Goal: Task Accomplishment & Management: Manage account settings

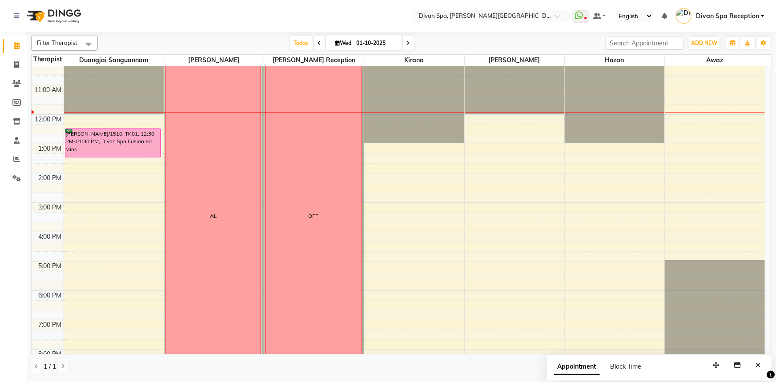
scroll to position [168, 0]
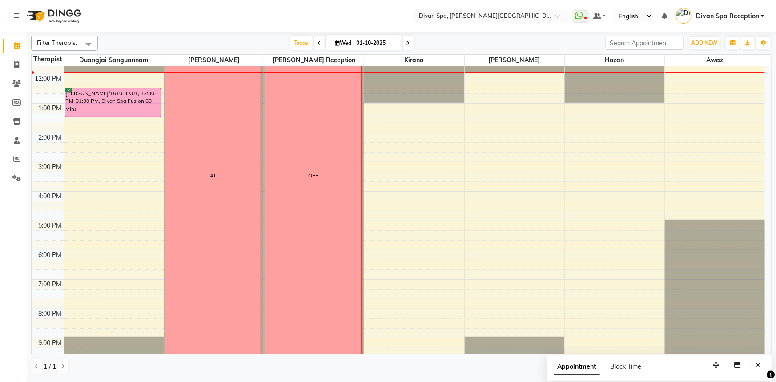
click at [391, 137] on div "6:00 AM 7:00 AM 8:00 AM 9:00 AM 10:00 AM 11:00 AM 12:00 PM 1:00 PM 2:00 PM 3:00…" at bounding box center [398, 147] width 733 height 498
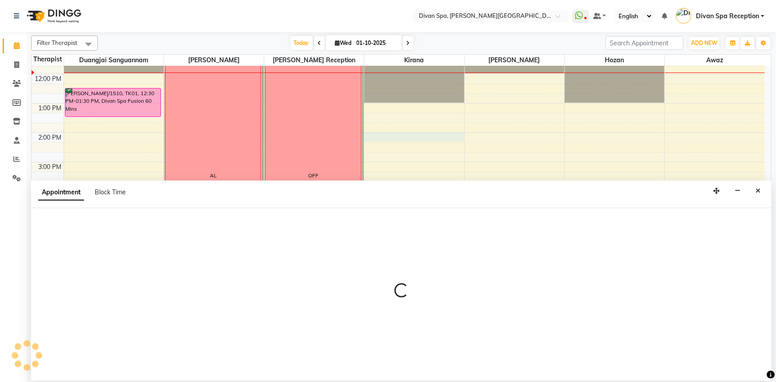
select select "85775"
select select "840"
select select "tentative"
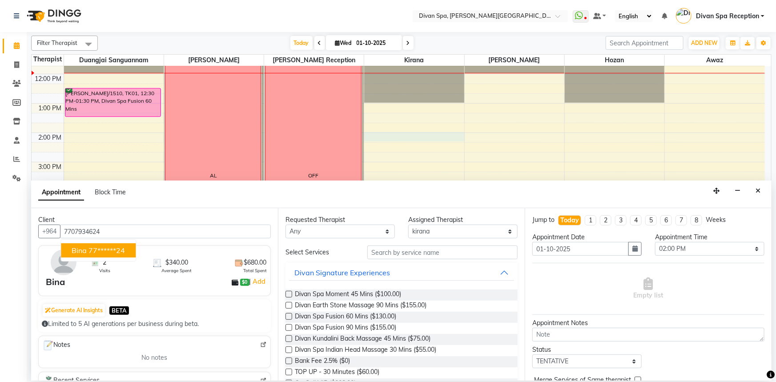
click at [97, 248] on ngb-highlight "77******24" at bounding box center [106, 250] width 36 height 9
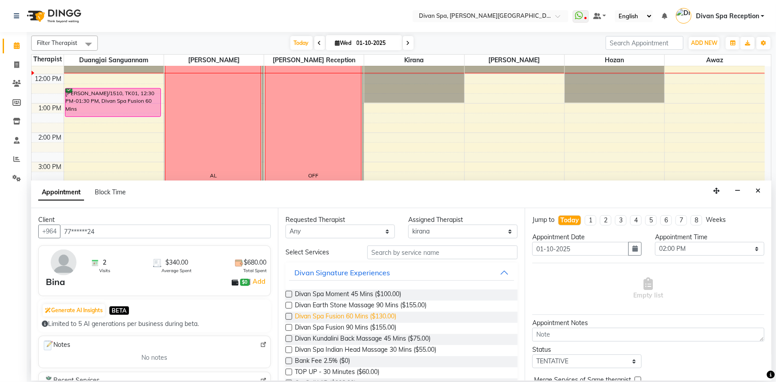
type input "77******24"
click at [373, 317] on span "Divan Spa Fusion 60 Mins ($130.00)" at bounding box center [345, 317] width 101 height 11
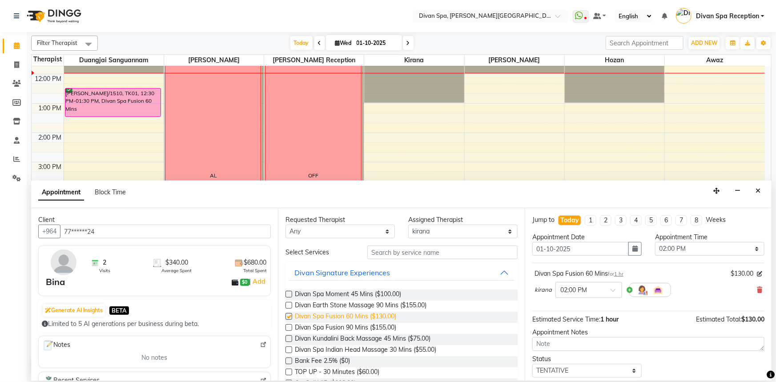
checkbox input "false"
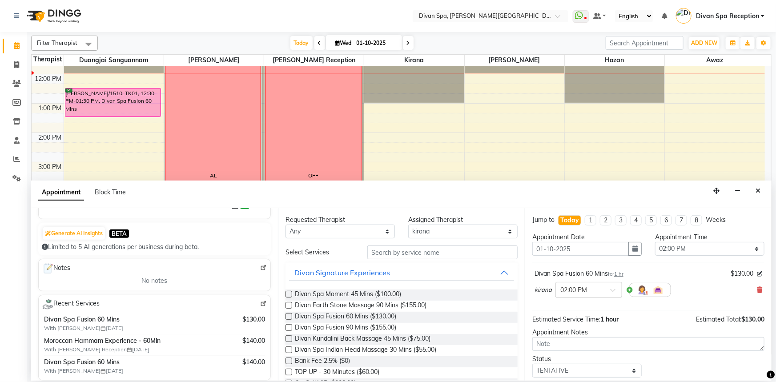
scroll to position [80, 0]
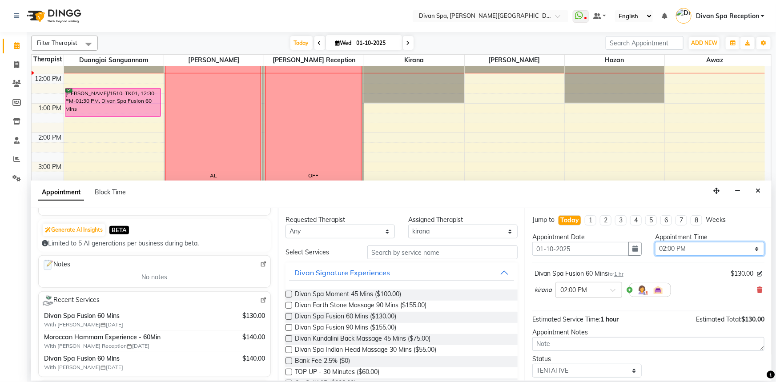
click at [750, 248] on select "Select 07:00 AM 07:15 AM 07:30 AM 07:45 AM 08:00 AM 08:15 AM 08:30 AM 08:45 AM …" at bounding box center [709, 249] width 109 height 14
select select "870"
click at [655, 242] on select "Select 07:00 AM 07:15 AM 07:30 AM 07:45 AM 08:00 AM 08:15 AM 08:30 AM 08:45 AM …" at bounding box center [709, 249] width 109 height 14
click at [632, 372] on select "Select TENTATIVE CONFIRM CHECK-IN UPCOMING" at bounding box center [586, 371] width 109 height 14
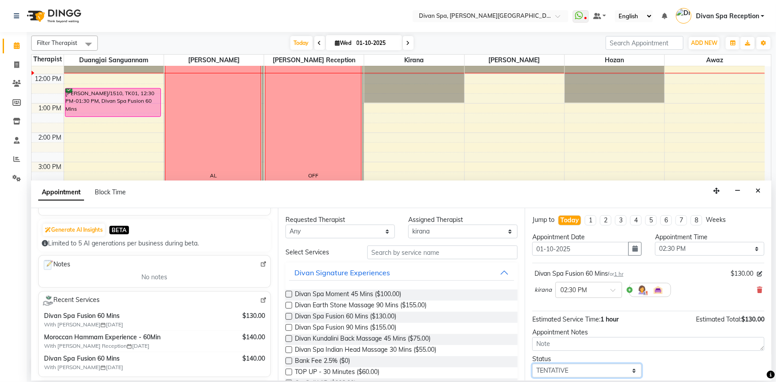
click at [628, 369] on select "Select TENTATIVE CONFIRM CHECK-IN UPCOMING" at bounding box center [586, 371] width 109 height 14
select select "confirm booking"
click at [532, 364] on select "Select TENTATIVE CONFIRM CHECK-IN UPCOMING" at bounding box center [586, 371] width 109 height 14
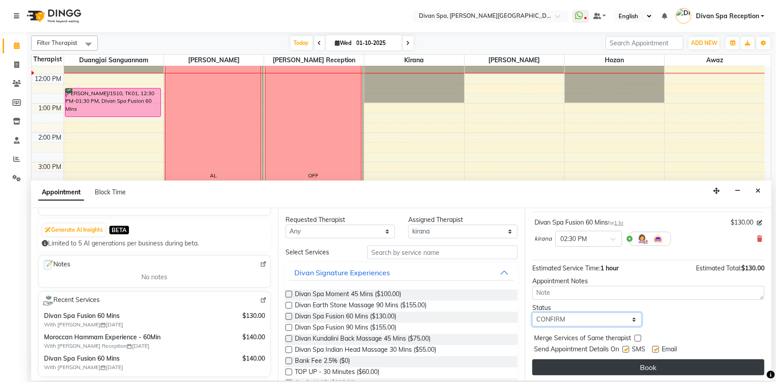
scroll to position [52, 0]
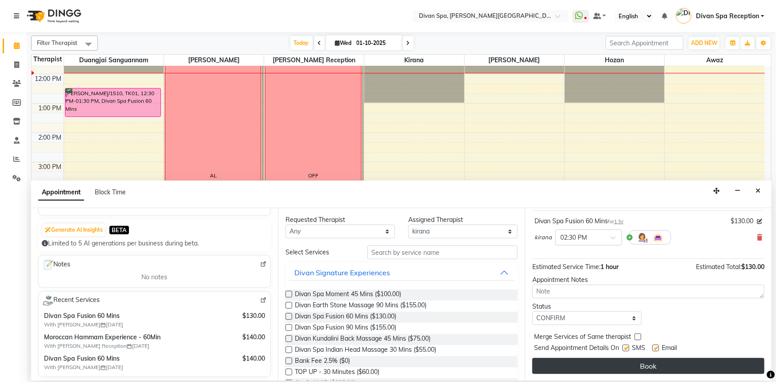
click at [589, 363] on button "Book" at bounding box center [648, 366] width 232 height 16
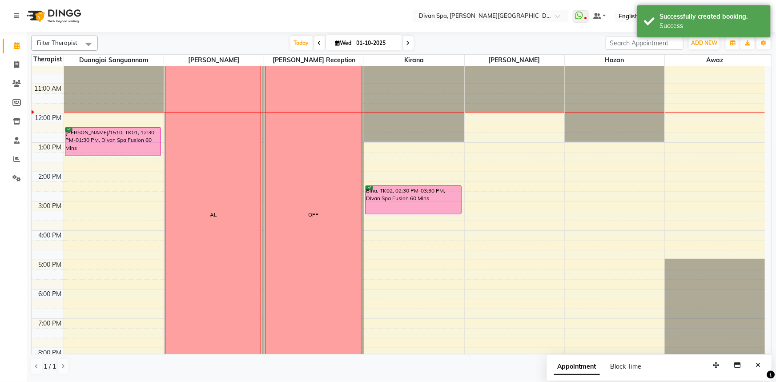
scroll to position [128, 0]
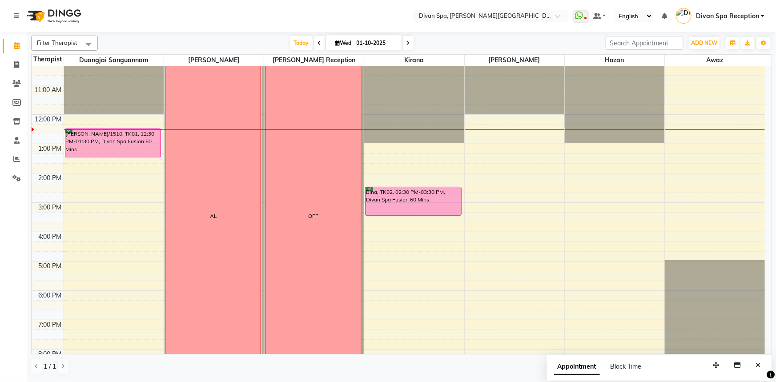
click at [108, 143] on div "[PERSON_NAME]/1510, TK01, 12:30 PM-01:30 PM, Divan Spa Fusion 60 Mins" at bounding box center [113, 143] width 96 height 28
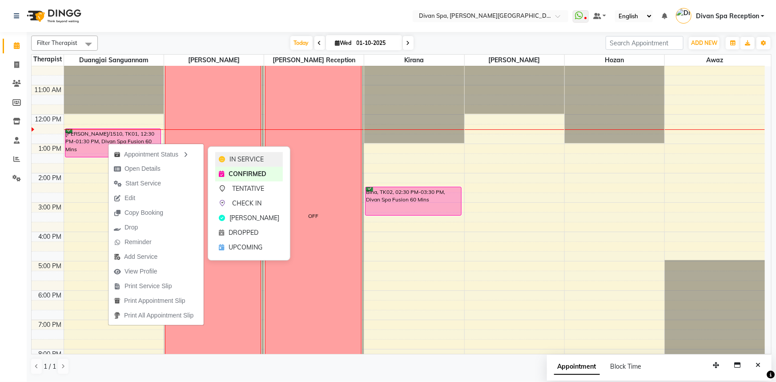
click at [222, 160] on icon at bounding box center [222, 159] width 6 height 6
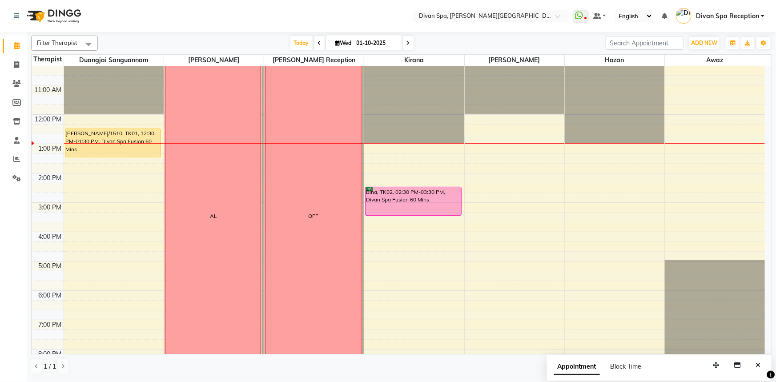
click at [407, 45] on icon at bounding box center [408, 42] width 4 height 5
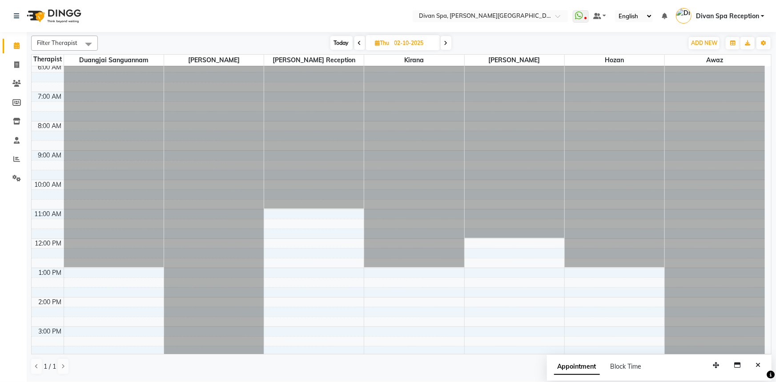
scroll to position [3, 0]
click at [348, 44] on span "Today" at bounding box center [341, 43] width 22 height 14
type input "01-10-2025"
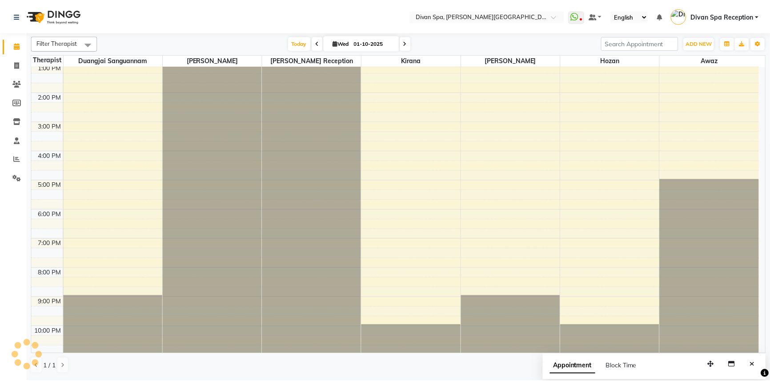
scroll to position [168, 0]
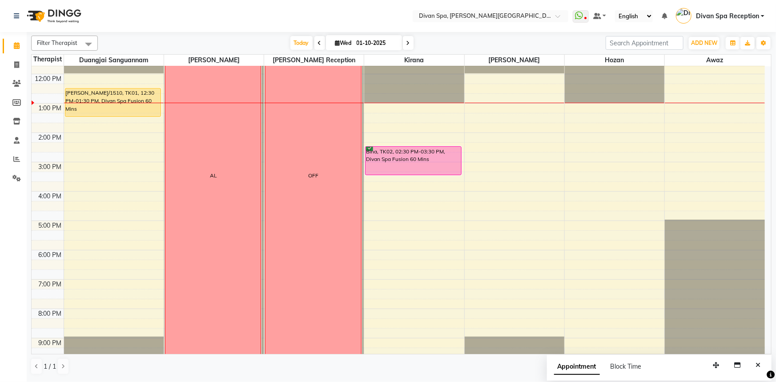
click at [422, 149] on div "Bina, TK02, 02:30 PM-03:30 PM, Divan Spa Fusion 60 Mins" at bounding box center [413, 161] width 96 height 28
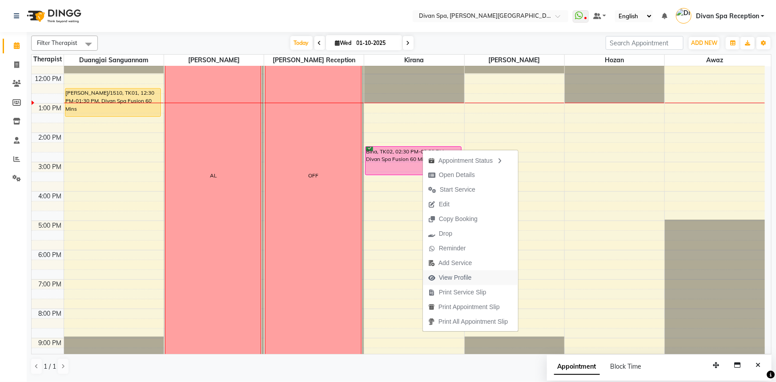
click at [463, 274] on span "View Profile" at bounding box center [455, 277] width 33 height 9
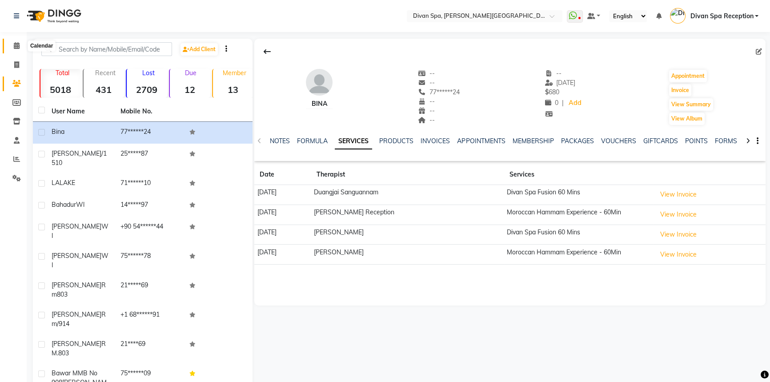
click at [12, 44] on span at bounding box center [17, 46] width 16 height 10
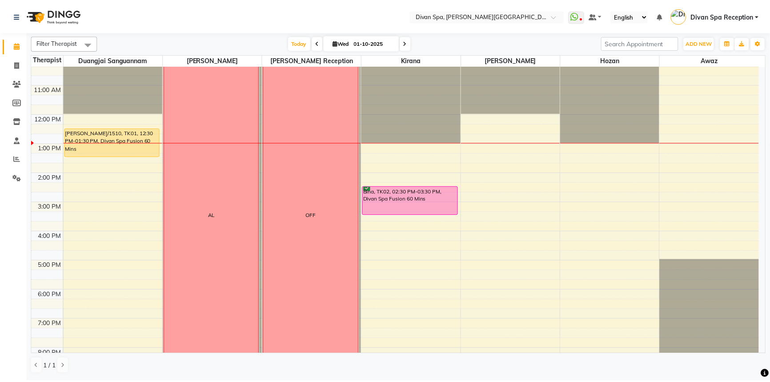
scroll to position [128, 0]
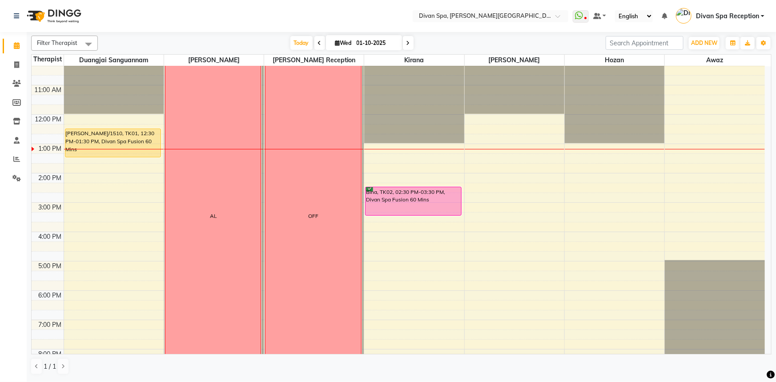
click at [102, 142] on div "[PERSON_NAME]/1510, TK01, 12:30 PM-01:30 PM, Divan Spa Fusion 60 Mins" at bounding box center [113, 143] width 96 height 28
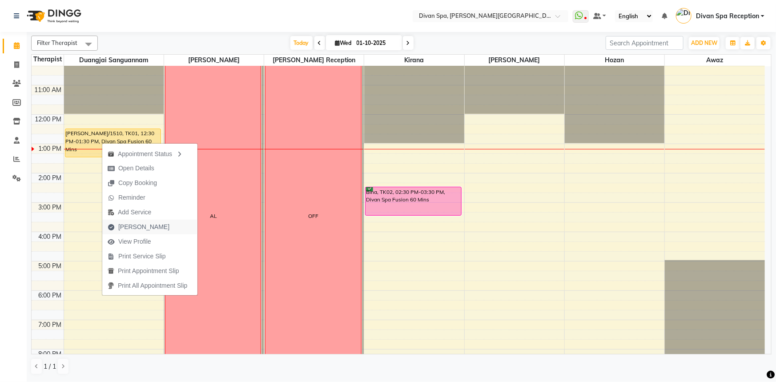
click at [183, 225] on button "Mark Done" at bounding box center [149, 227] width 95 height 15
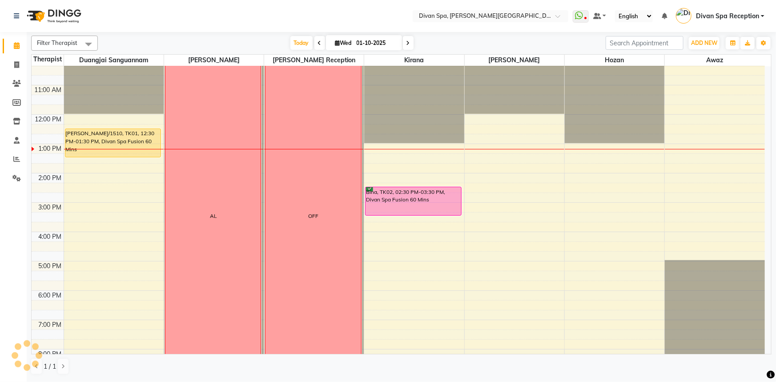
select select "service"
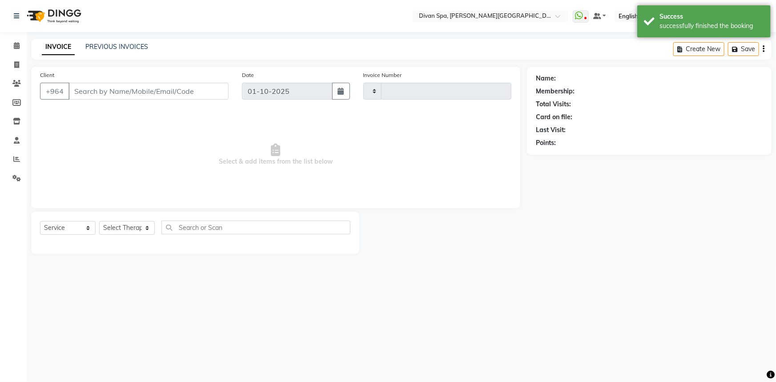
type input "1282"
select select "3515"
type input "25*****87"
select select "17312"
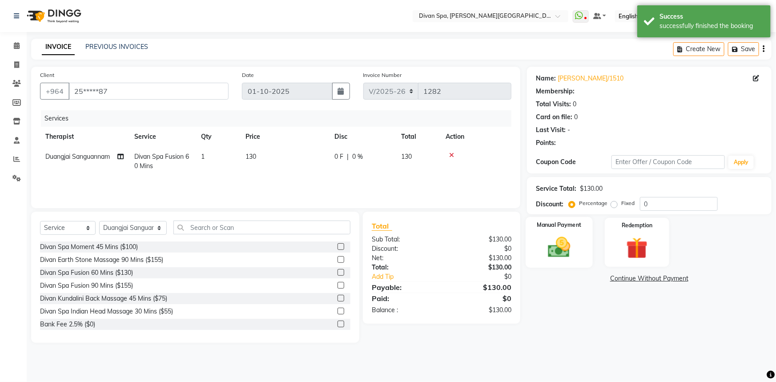
click at [586, 239] on div "Manual Payment" at bounding box center [558, 242] width 67 height 51
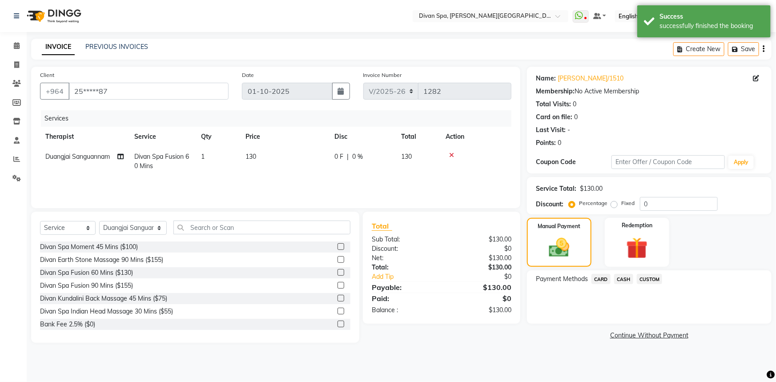
click at [619, 280] on span "CASH" at bounding box center [623, 279] width 19 height 10
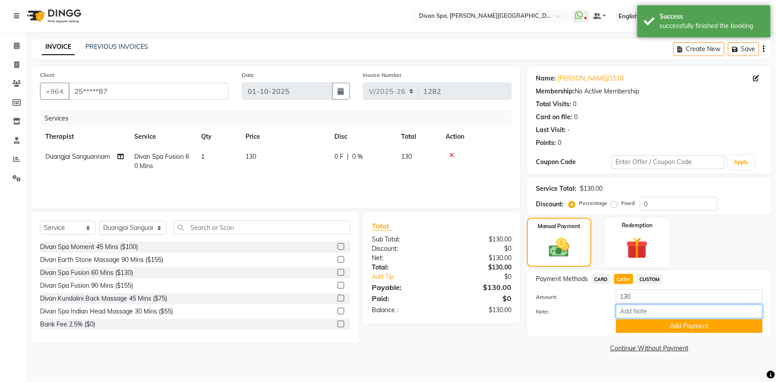
click at [635, 312] on input "Note:" at bounding box center [689, 311] width 147 height 14
type input "C"
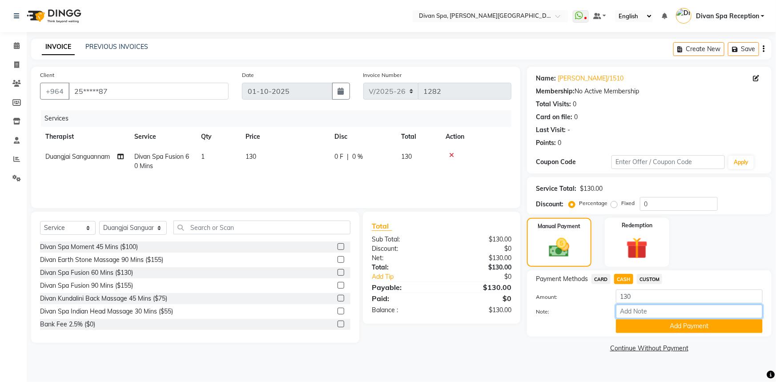
click at [637, 308] on input "Note:" at bounding box center [689, 311] width 147 height 14
type input "Visa Card"
drag, startPoint x: 651, startPoint y: 315, endPoint x: 594, endPoint y: 308, distance: 57.4
click at [594, 308] on div "Note: Visa Card" at bounding box center [649, 311] width 240 height 15
click at [637, 332] on button "Add Payment" at bounding box center [689, 326] width 147 height 14
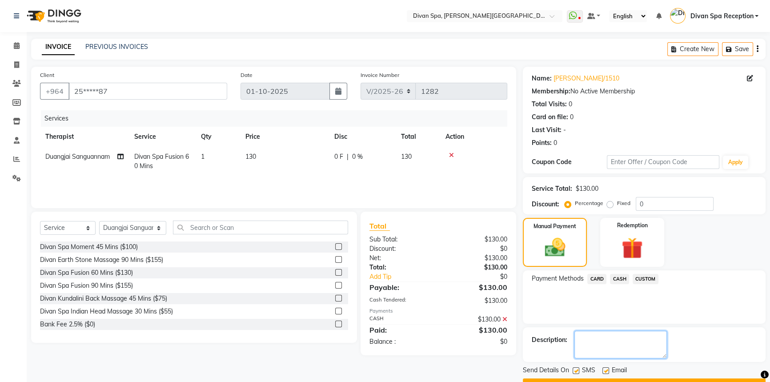
click at [595, 340] on textarea at bounding box center [620, 345] width 92 height 28
paste textarea "Visa Card"
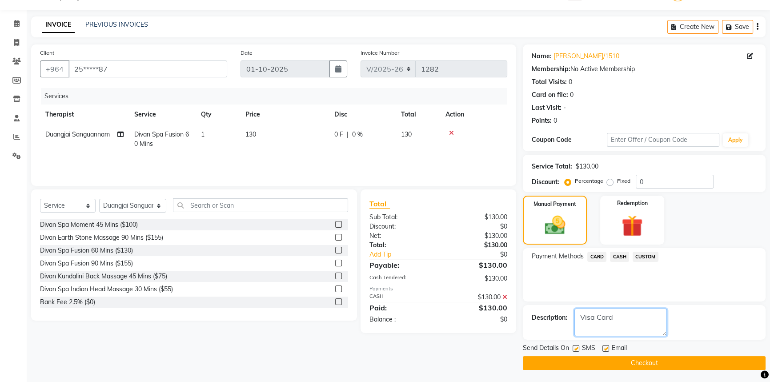
scroll to position [23, 0]
type textarea "Visa Card"
click at [605, 360] on button "Checkout" at bounding box center [644, 363] width 243 height 14
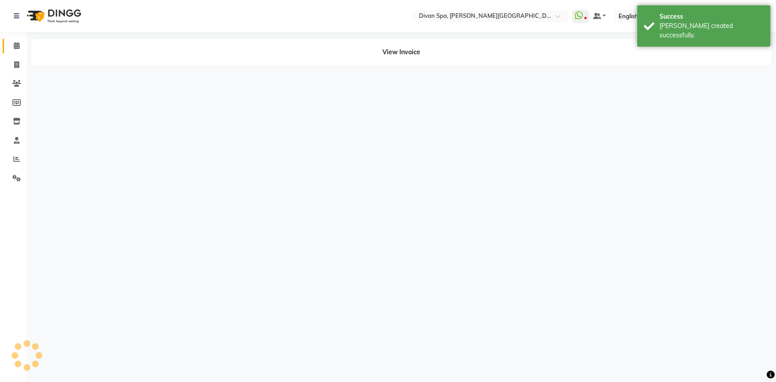
click at [22, 51] on link "Calendar" at bounding box center [13, 46] width 21 height 15
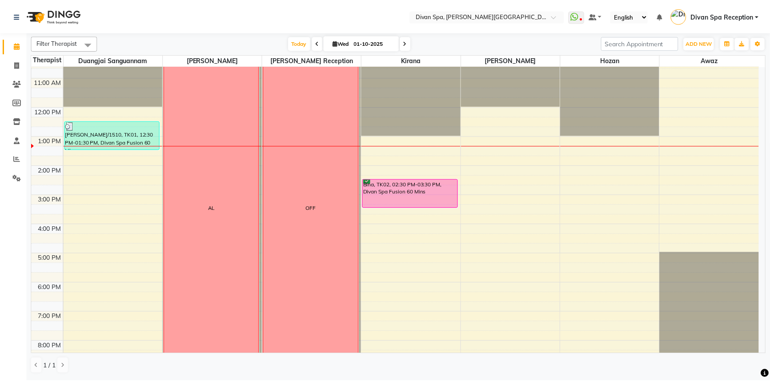
scroll to position [121, 0]
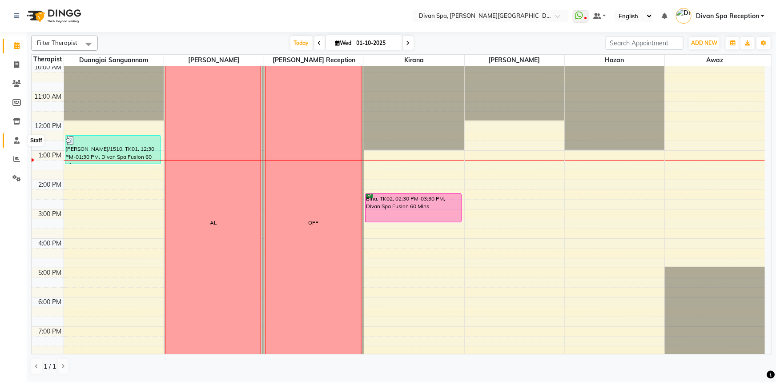
click at [23, 139] on span at bounding box center [17, 141] width 16 height 10
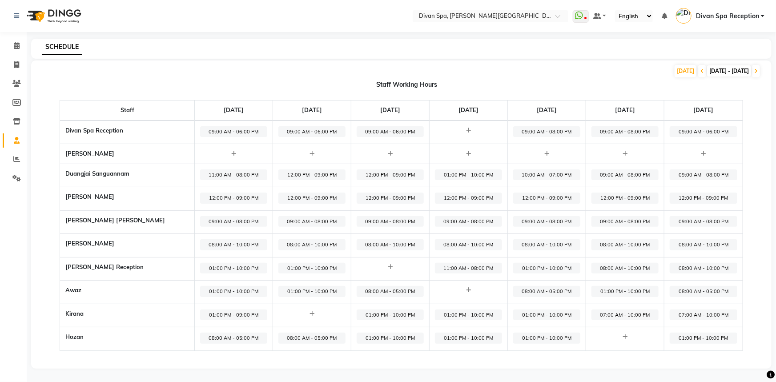
click at [378, 196] on span "12:00 PM - 09:00 PM" at bounding box center [389, 197] width 67 height 11
select select "12:00 PM"
select select "09:00 PM"
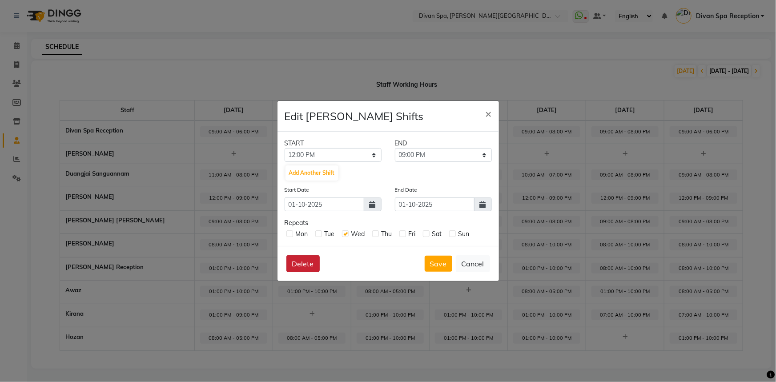
click at [298, 260] on button "Delete" at bounding box center [302, 263] width 33 height 17
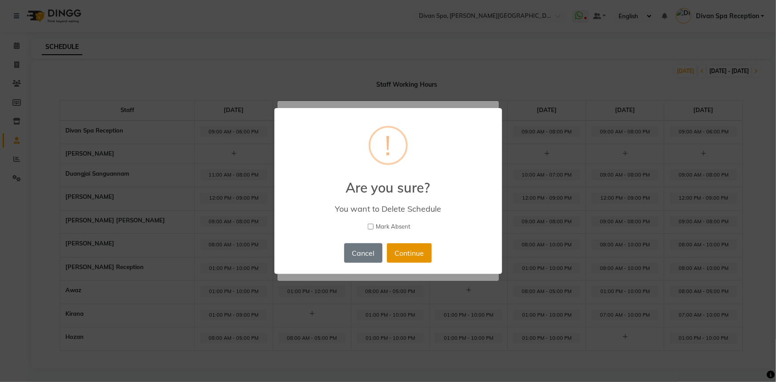
click at [393, 250] on button "Continue" at bounding box center [409, 253] width 45 height 20
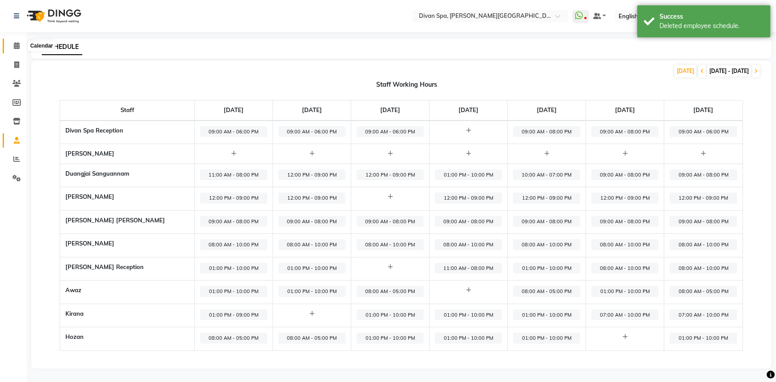
click at [21, 49] on span at bounding box center [17, 46] width 16 height 10
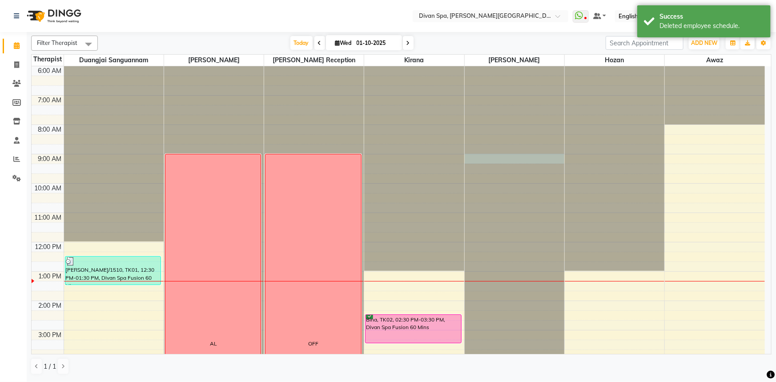
click at [497, 66] on div at bounding box center [514, 66] width 100 height 0
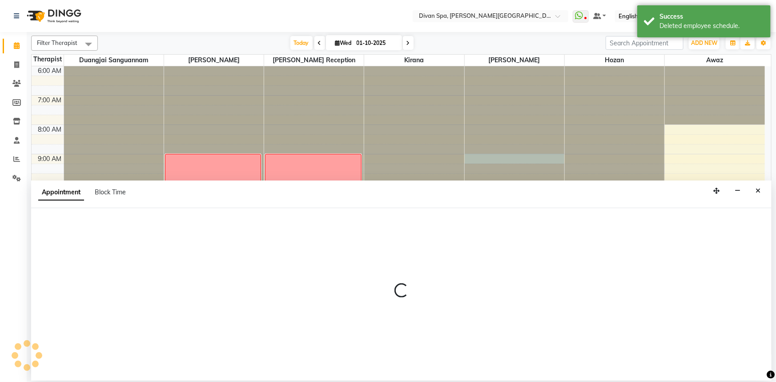
select select "17314"
select select "540"
select select "tentative"
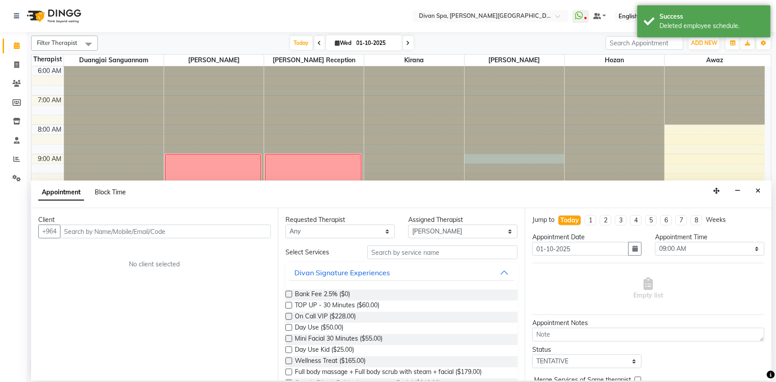
click at [116, 190] on span "Block Time" at bounding box center [110, 192] width 31 height 8
select select "17314"
select select "540"
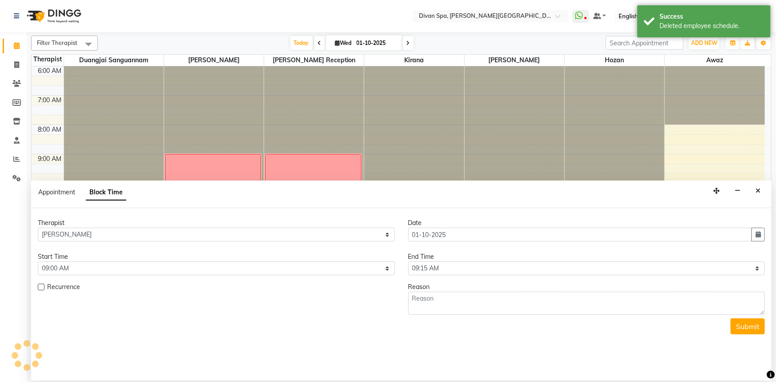
scroll to position [204, 0]
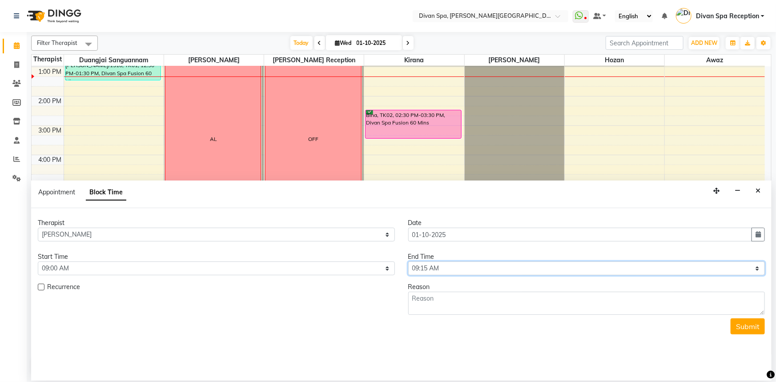
click at [439, 264] on select "Select 07:00 AM 07:15 AM 07:30 AM 07:45 AM 08:00 AM 08:15 AM 08:30 AM 08:45 AM …" at bounding box center [586, 268] width 357 height 14
select select "1320"
click at [408, 261] on select "Select 07:00 AM 07:15 AM 07:30 AM 07:45 AM 08:00 AM 08:15 AM 08:30 AM 08:45 AM …" at bounding box center [586, 268] width 357 height 14
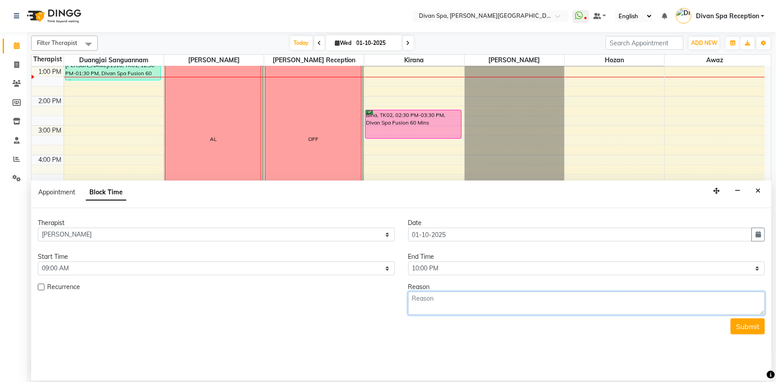
click at [441, 293] on textarea at bounding box center [586, 303] width 357 height 23
type textarea "AL"
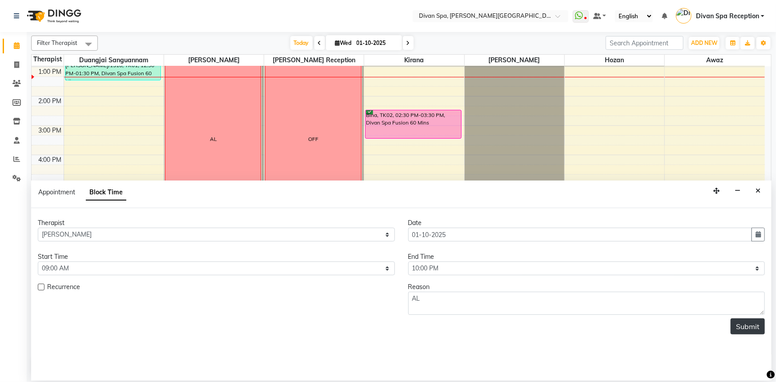
click at [741, 328] on button "Submit" at bounding box center [747, 326] width 34 height 16
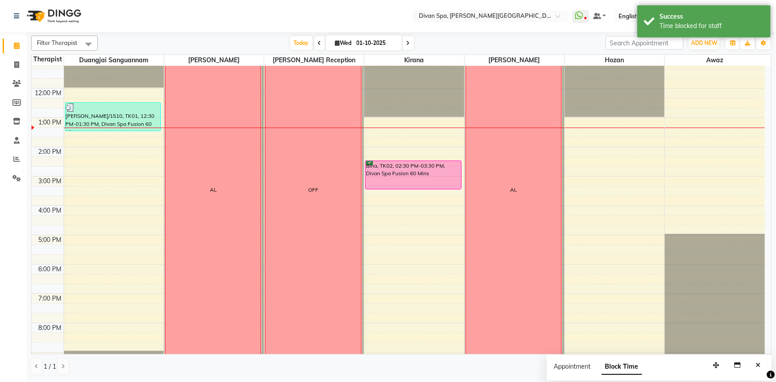
scroll to position [164, 0]
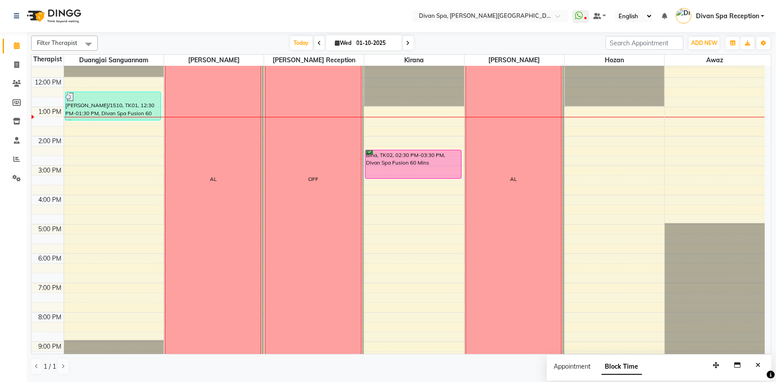
drag, startPoint x: 418, startPoint y: 350, endPoint x: 254, endPoint y: 24, distance: 365.3
click at [254, 24] on nav "Select Location × Divan Spa, Gulan Street WhatsApp Status ✕ Status: Disconnecte…" at bounding box center [388, 16] width 776 height 32
click at [385, 196] on div "6:00 AM 7:00 AM 8:00 AM 9:00 AM 10:00 AM 11:00 AM 12:00 PM 1:00 PM 2:00 PM 3:00…" at bounding box center [398, 151] width 733 height 498
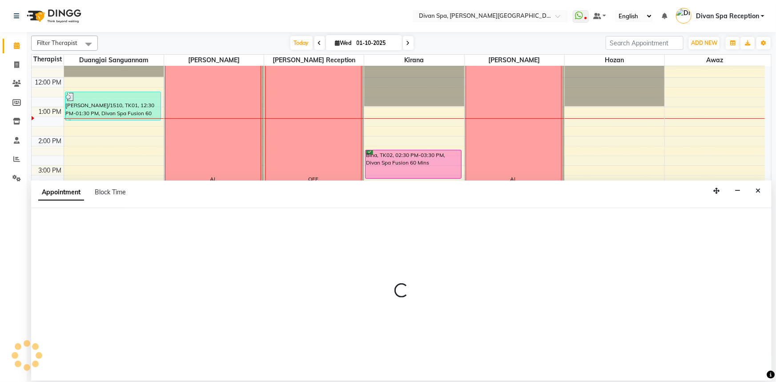
select select "85775"
select select "960"
select select "tentative"
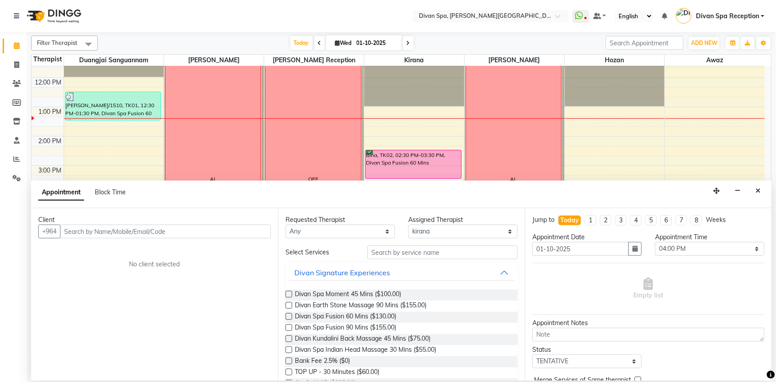
click at [135, 232] on input "text" at bounding box center [165, 231] width 211 height 14
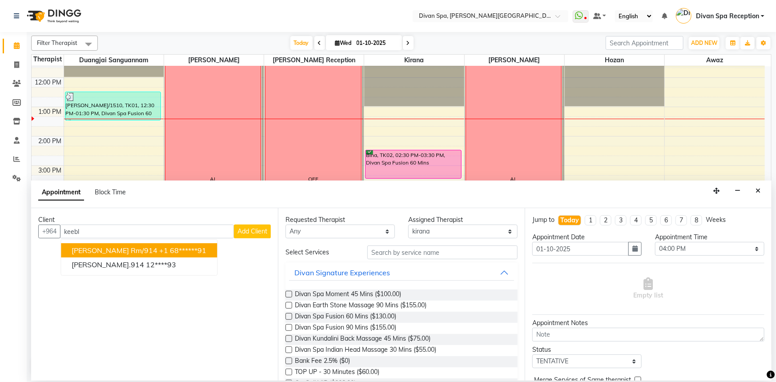
click at [162, 242] on ngb-typeahead-window "Michael keeble Rm/914 +1 68******91 Keeble RM.914 12****93" at bounding box center [138, 257] width 157 height 36
click at [164, 253] on ngb-highlight "+1 68******91" at bounding box center [182, 250] width 47 height 9
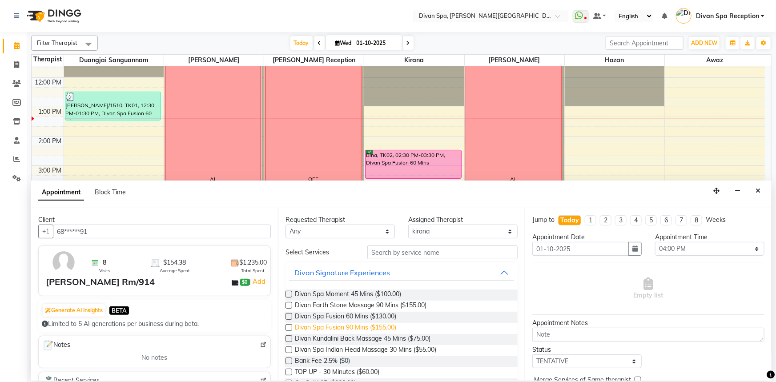
type input "68******91"
click at [340, 326] on span "Divan Spa Fusion 90 Mins ($155.00)" at bounding box center [345, 328] width 101 height 11
checkbox input "false"
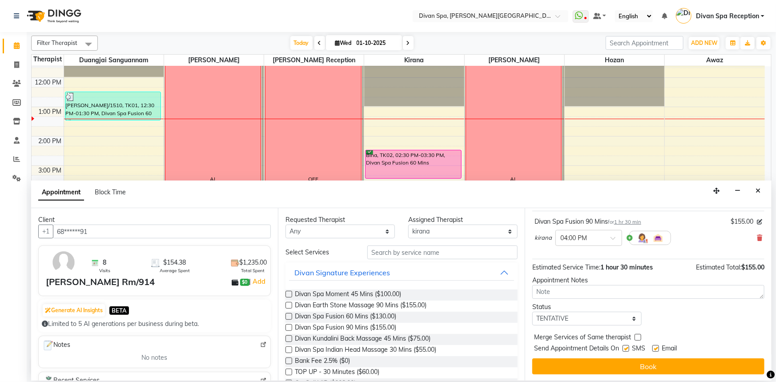
scroll to position [52, 0]
click at [597, 320] on select "Select TENTATIVE CONFIRM CHECK-IN UPCOMING" at bounding box center [586, 318] width 109 height 14
select select "confirm booking"
click at [532, 311] on select "Select TENTATIVE CONFIRM CHECK-IN UPCOMING" at bounding box center [586, 318] width 109 height 14
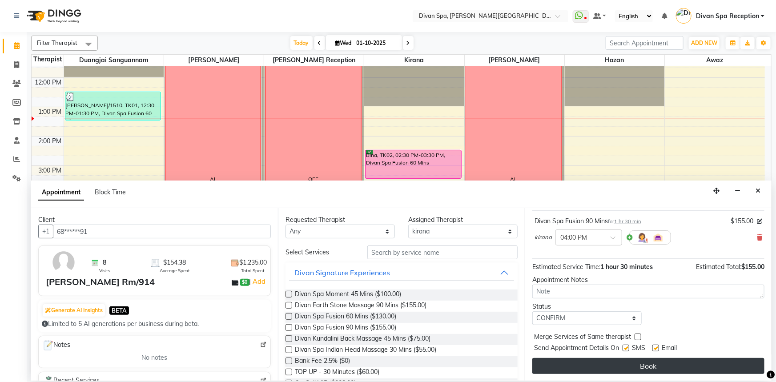
click at [585, 372] on button "Book" at bounding box center [648, 366] width 232 height 16
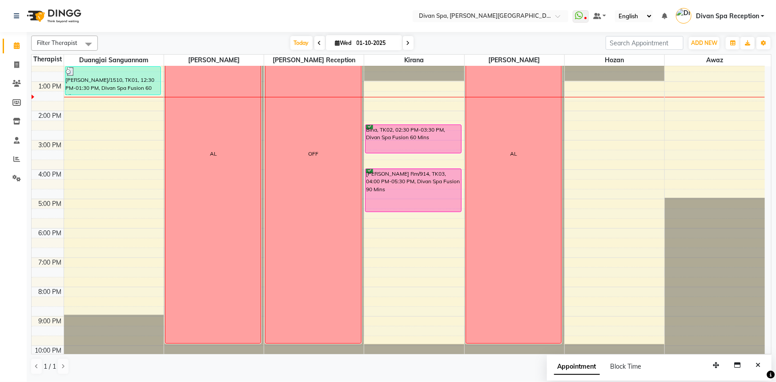
scroll to position [208, 0]
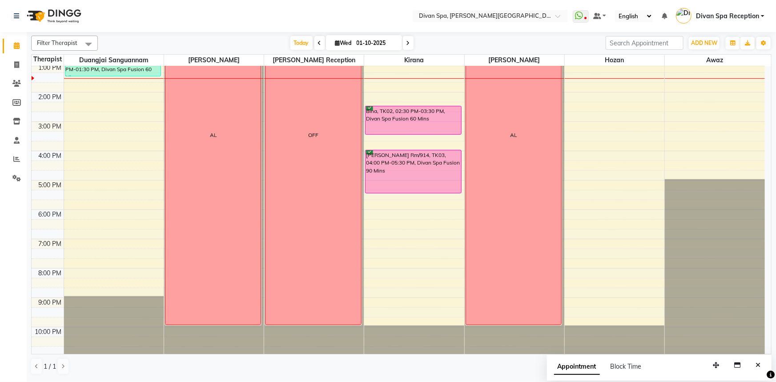
click at [200, 21] on nav "Select Location × Divan Spa, Gulan Street WhatsApp Status ✕ Status: Disconnecte…" at bounding box center [388, 16] width 776 height 32
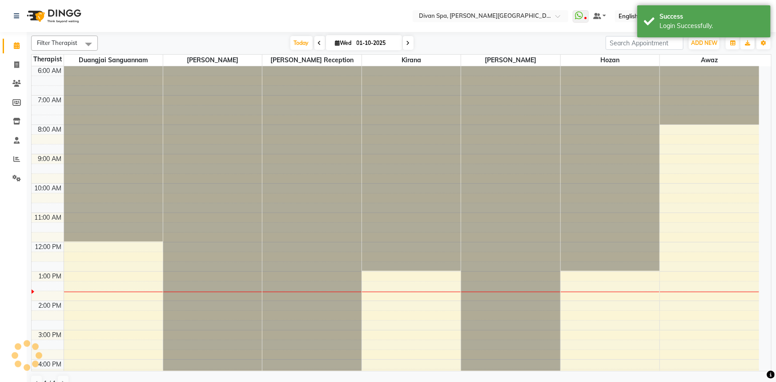
select select "en"
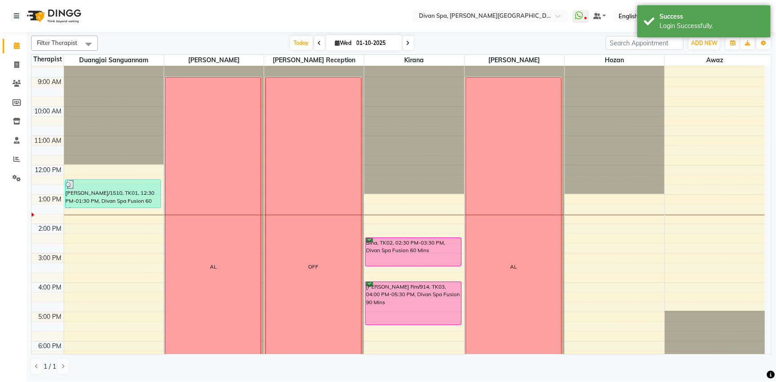
scroll to position [121, 0]
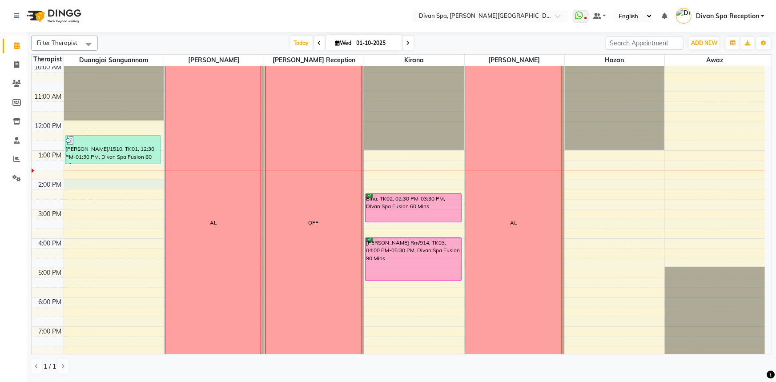
click at [141, 184] on div "6:00 AM 7:00 AM 8:00 AM 9:00 AM 10:00 AM 11:00 AM 12:00 PM 1:00 PM 2:00 PM 3:00…" at bounding box center [398, 194] width 733 height 498
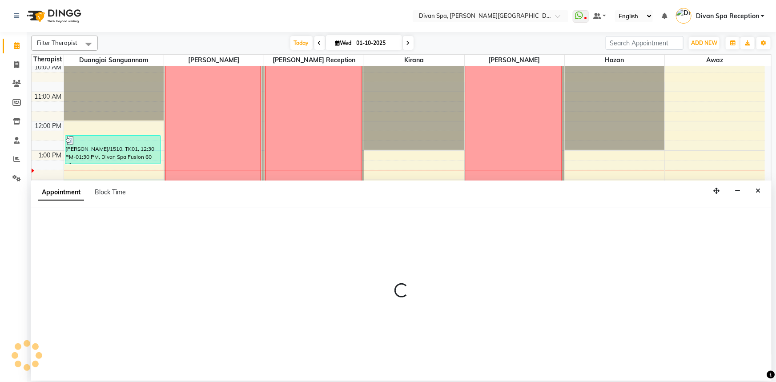
select select "17312"
select select "840"
select select "tentative"
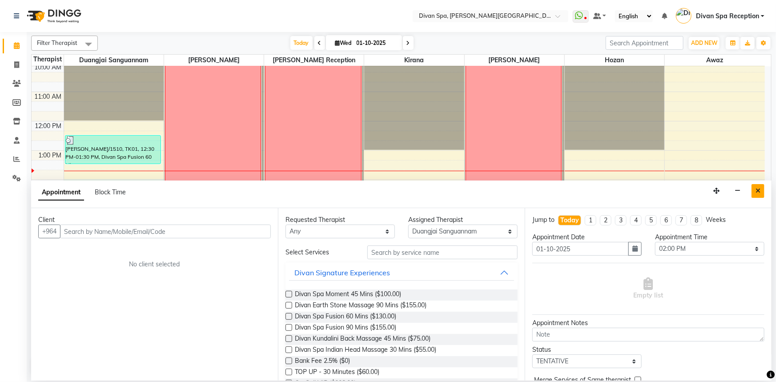
click at [761, 189] on button "Close" at bounding box center [757, 191] width 13 height 14
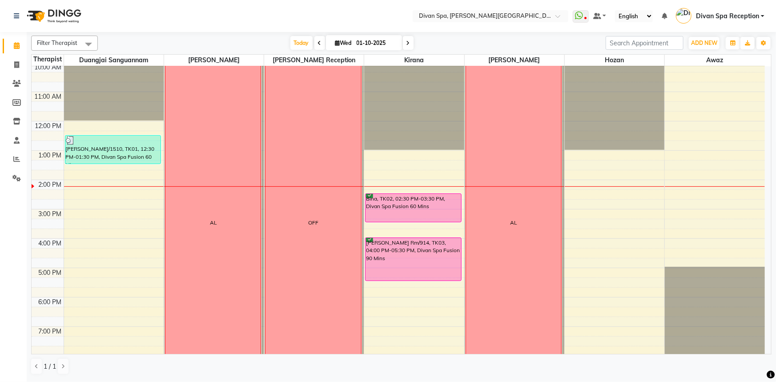
click at [413, 209] on div "Bina, TK02, 02:30 PM-03:30 PM, Divan Spa Fusion 60 Mins" at bounding box center [413, 208] width 96 height 28
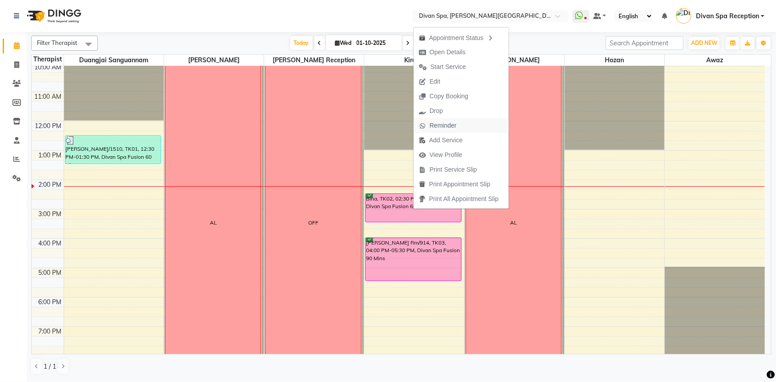
click at [443, 129] on span "Reminder" at bounding box center [442, 125] width 27 height 9
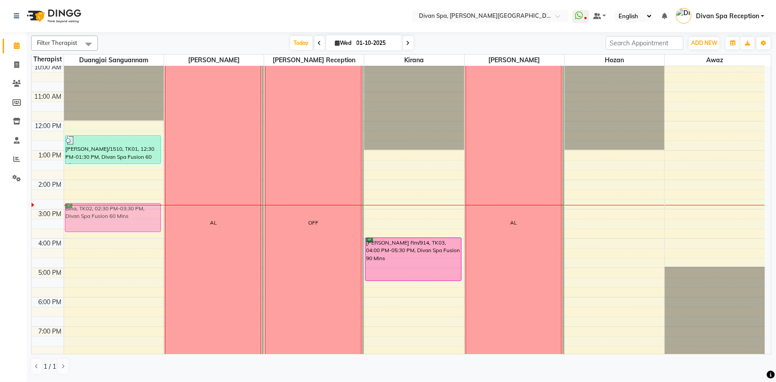
drag, startPoint x: 400, startPoint y: 204, endPoint x: 110, endPoint y: 219, distance: 289.7
click at [110, 219] on tr "[PERSON_NAME]/1510, TK01, 12:30 PM-01:30 PM, Divan Spa Fusion 60 Mins Bina, TK0…" at bounding box center [398, 194] width 733 height 498
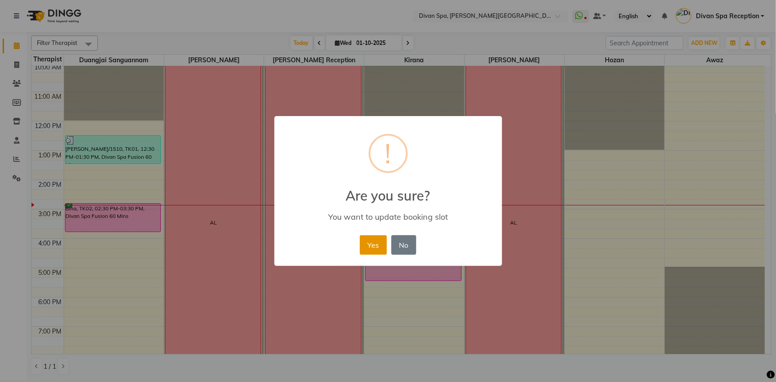
click at [370, 245] on button "Yes" at bounding box center [373, 245] width 27 height 20
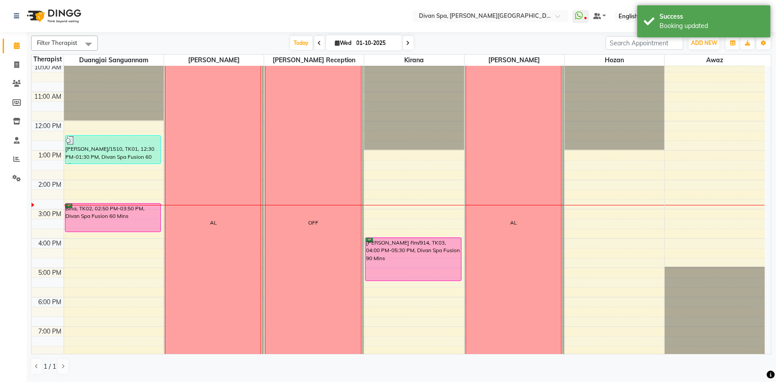
click at [105, 217] on div "Bina, TK02, 02:50 PM-03:50 PM, Divan Spa Fusion 60 Mins" at bounding box center [113, 218] width 96 height 28
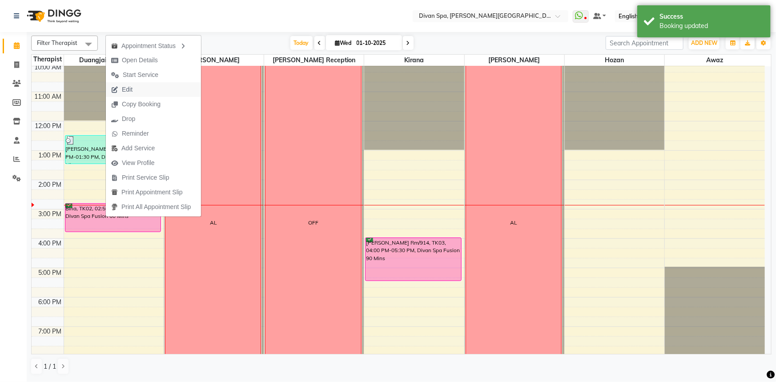
click at [136, 89] on span "Edit" at bounding box center [122, 89] width 32 height 15
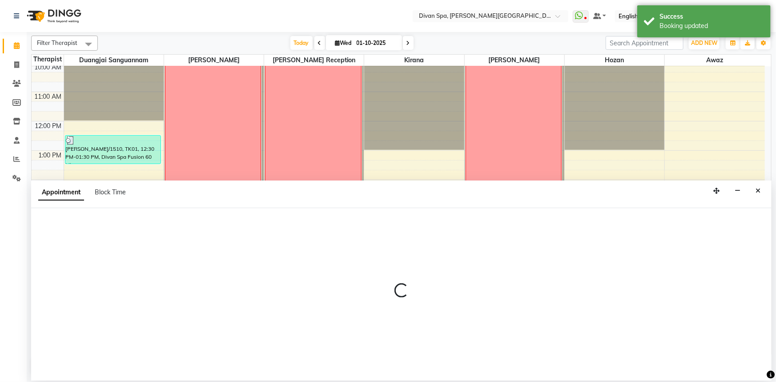
select select "tentative"
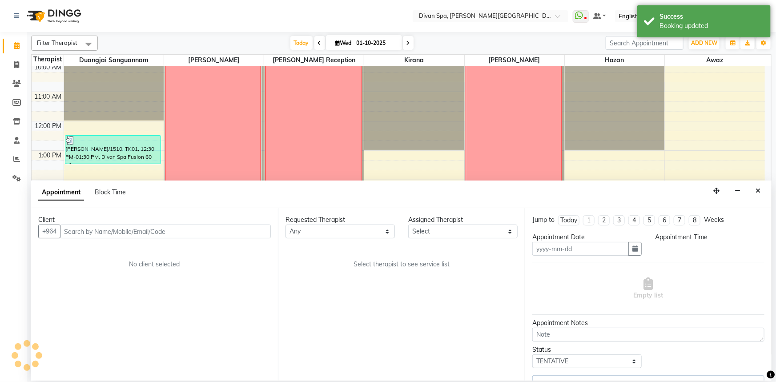
type input "01-10-2025"
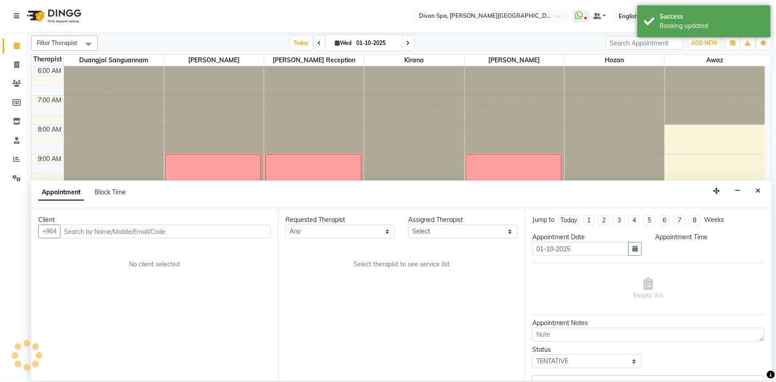
select select "confirm booking"
select select "17312"
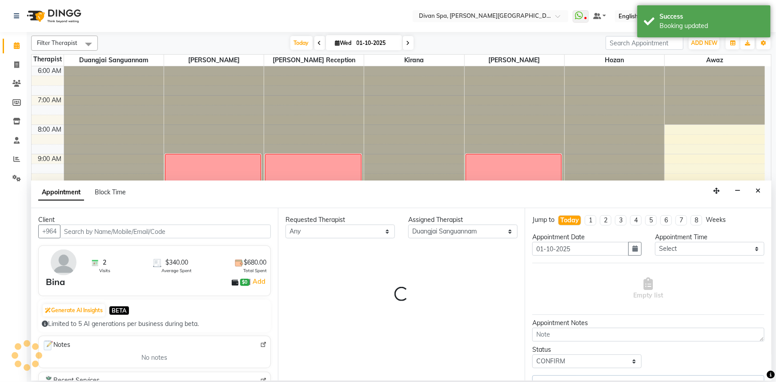
scroll to position [209, 0]
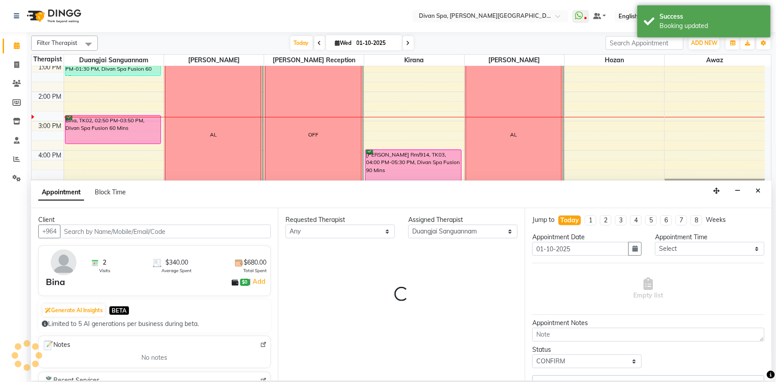
select select "1379"
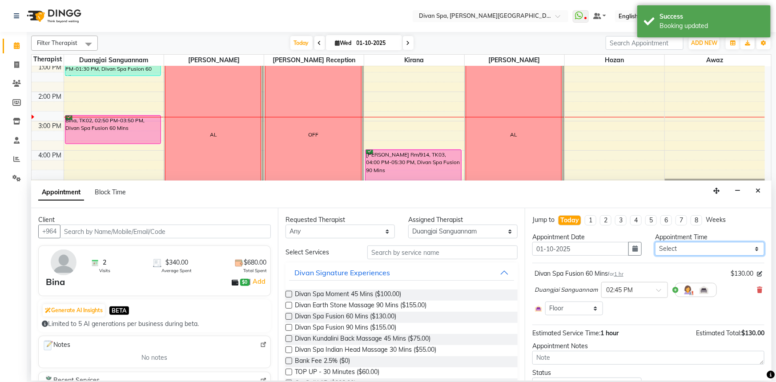
click at [751, 248] on select "Select 07:00 AM 07:15 AM 07:30 AM 07:45 AM 08:00 AM 08:15 AM 08:30 AM 08:45 AM …" at bounding box center [709, 249] width 109 height 14
select select "900"
click at [655, 242] on select "Select 07:00 AM 07:15 AM 07:30 AM 07:45 AM 08:00 AM 08:15 AM 08:30 AM 08:45 AM …" at bounding box center [709, 249] width 109 height 14
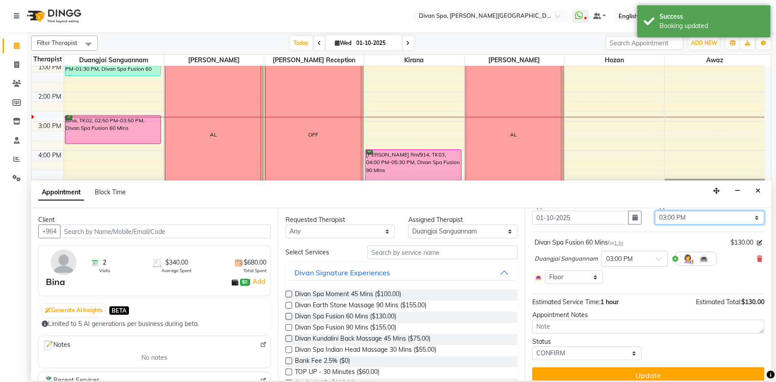
scroll to position [40, 0]
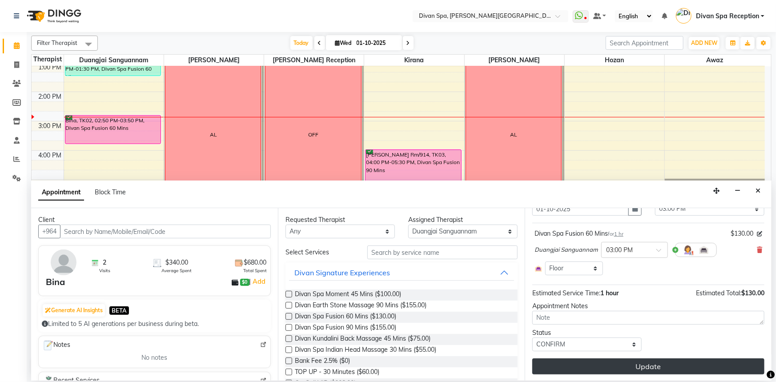
click at [621, 365] on button "Update" at bounding box center [648, 366] width 232 height 16
